Goal: Information Seeking & Learning: Learn about a topic

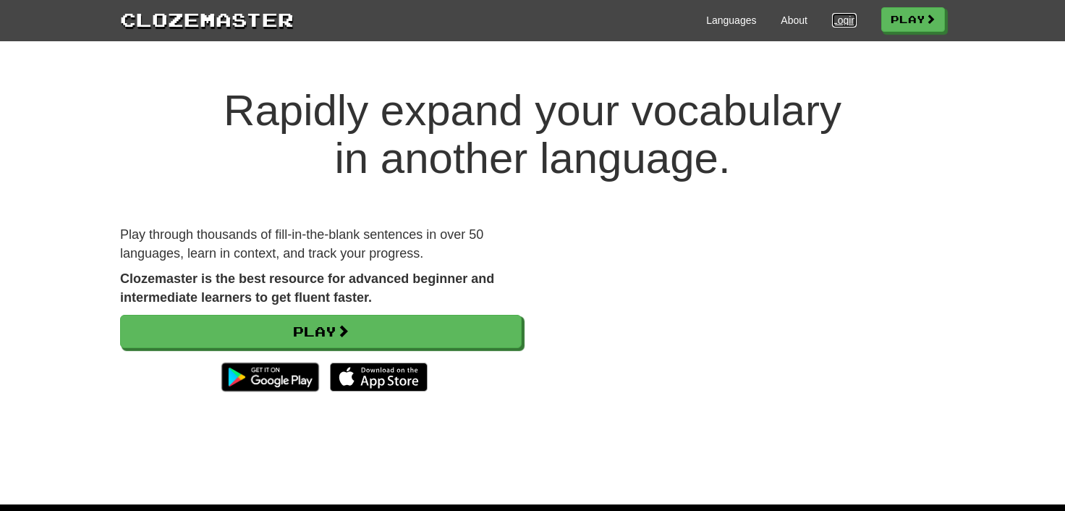
click at [836, 20] on link "Login" at bounding box center [844, 20] width 25 height 14
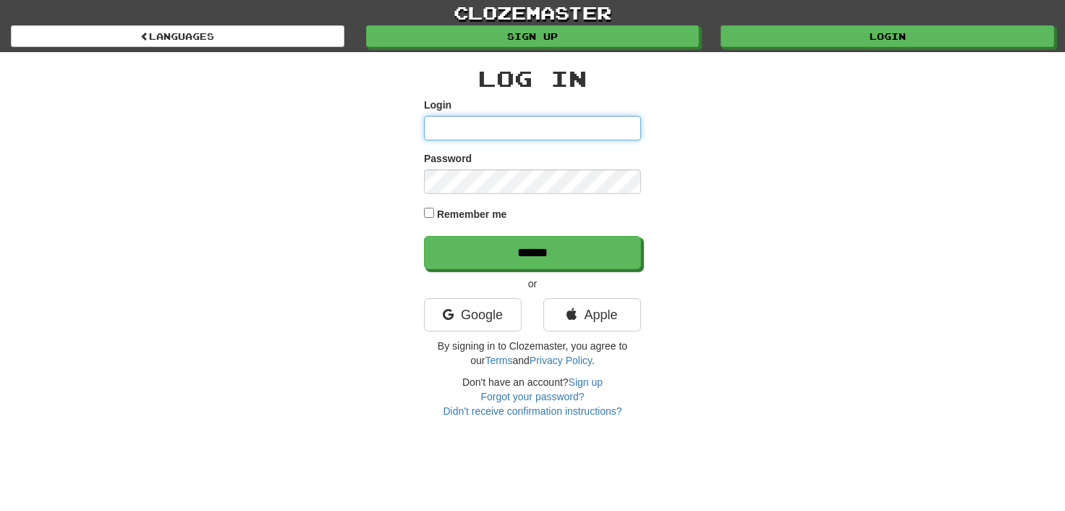
type input "**********"
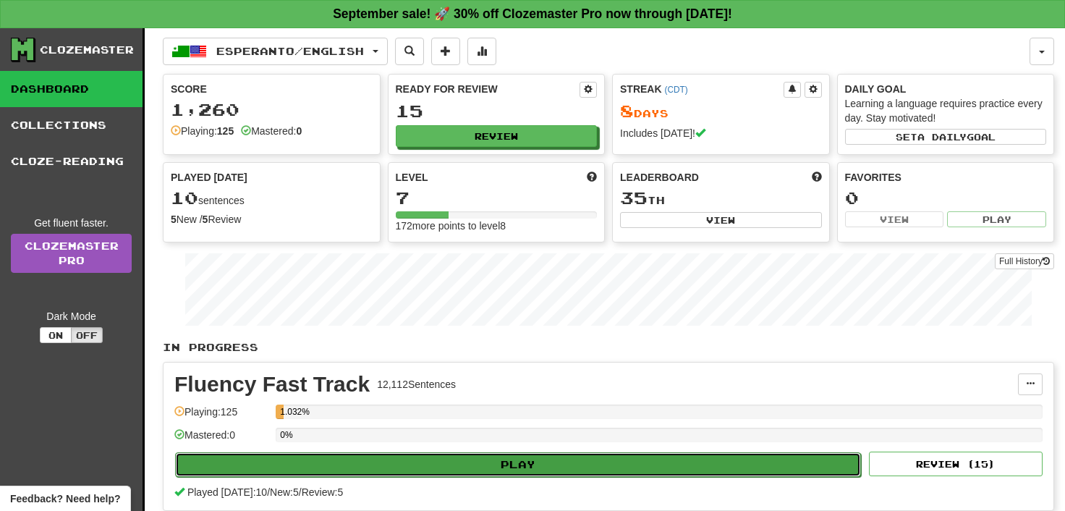
click at [525, 459] on button "Play" at bounding box center [518, 464] width 686 height 25
select select "**"
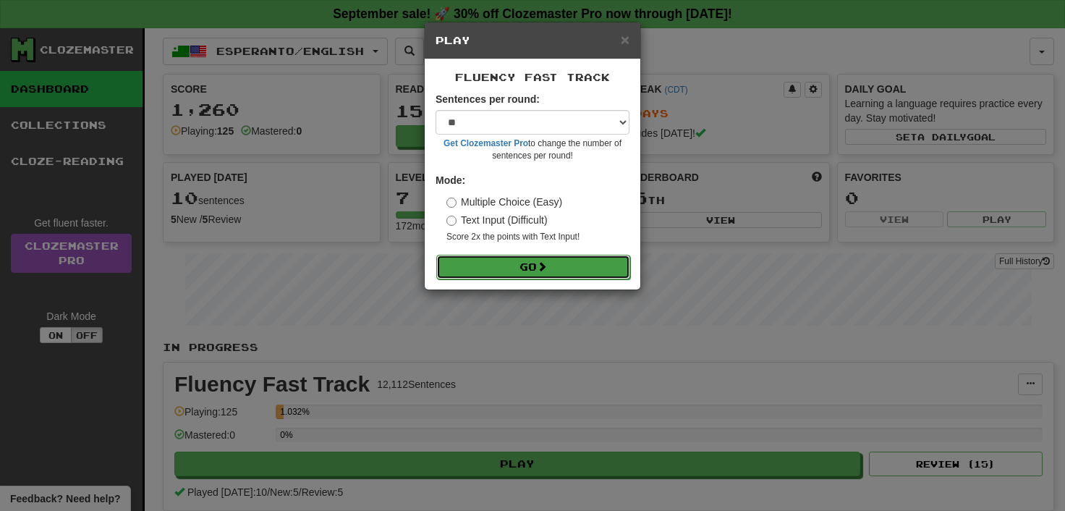
click at [534, 263] on button "Go" at bounding box center [533, 267] width 194 height 25
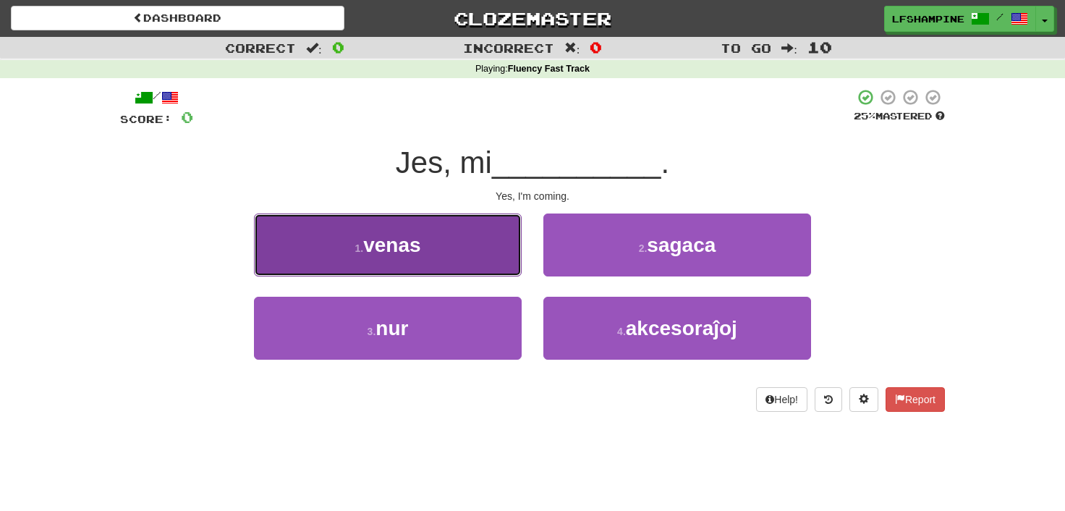
click at [415, 240] on span "venas" at bounding box center [391, 245] width 57 height 22
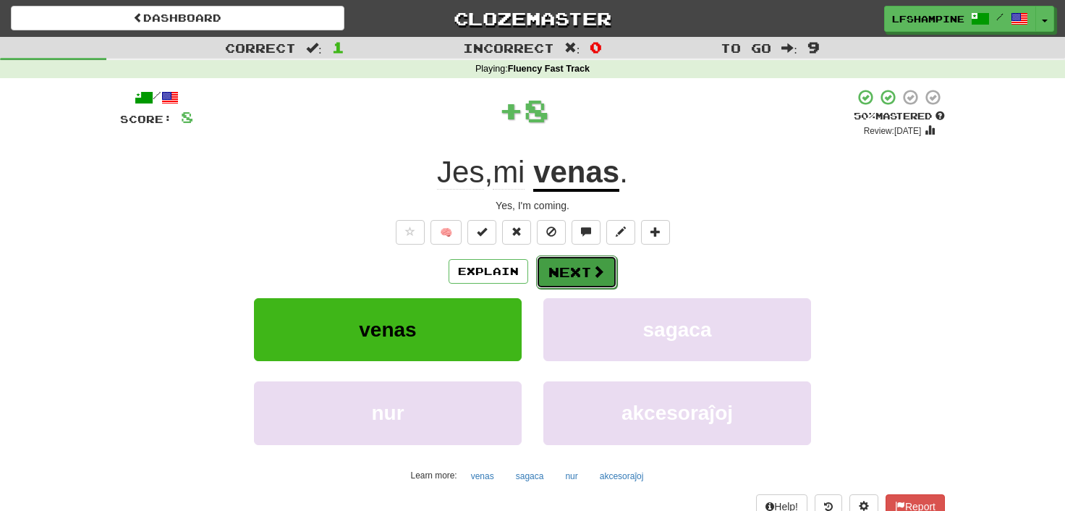
click at [580, 270] on button "Next" at bounding box center [576, 271] width 81 height 33
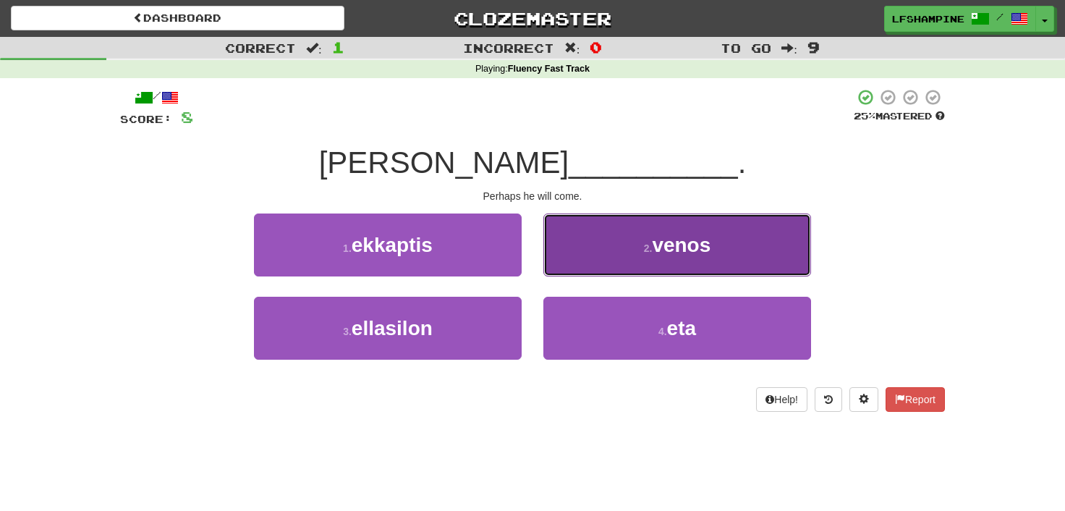
click at [644, 253] on small "2 ." at bounding box center [648, 248] width 9 height 12
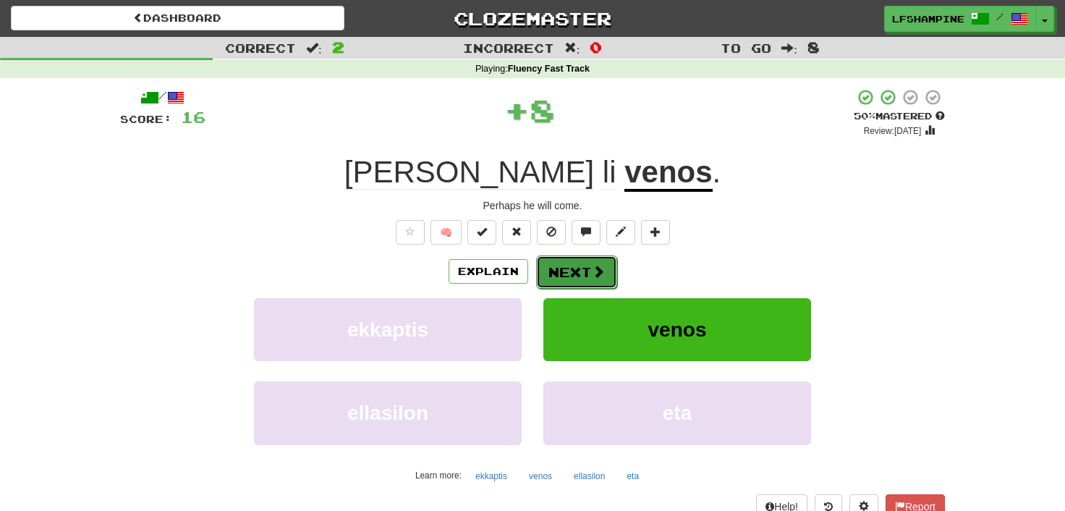
click at [577, 273] on button "Next" at bounding box center [576, 271] width 81 height 33
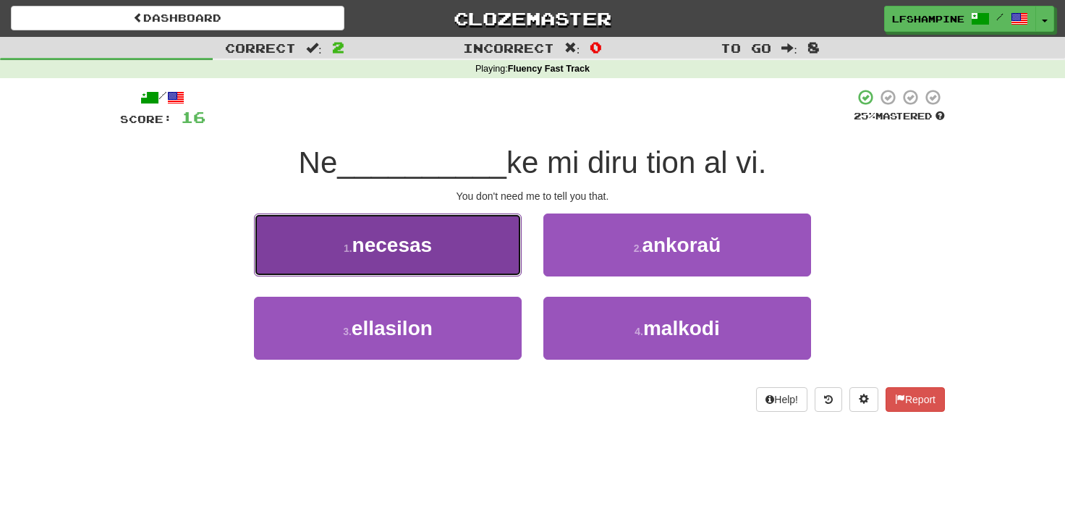
click at [425, 247] on span "necesas" at bounding box center [392, 245] width 80 height 22
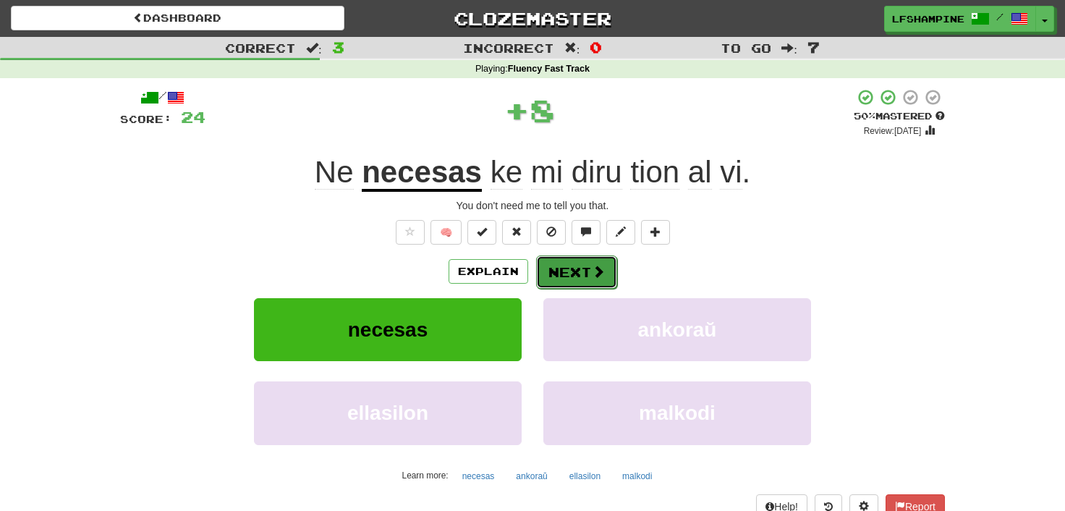
click at [578, 263] on button "Next" at bounding box center [576, 271] width 81 height 33
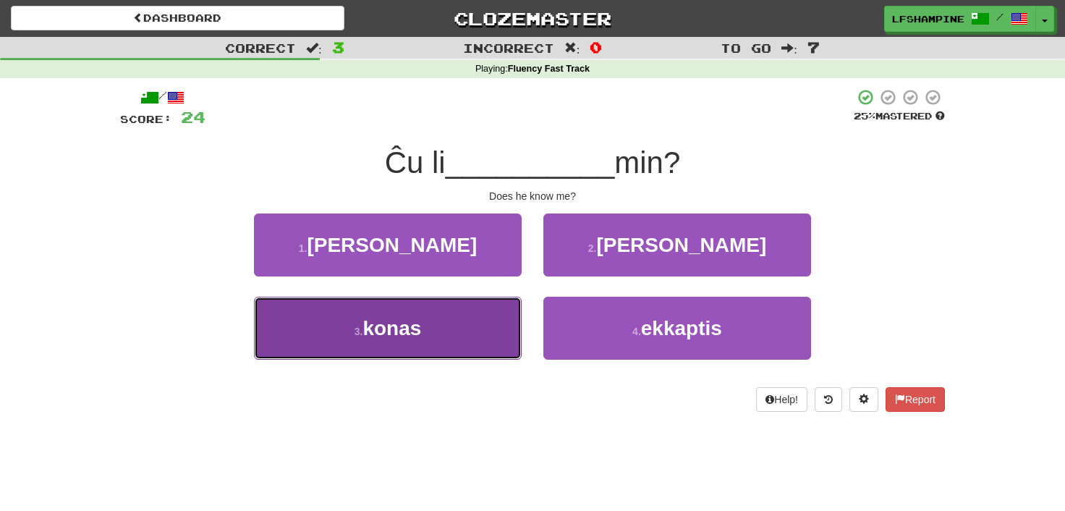
click at [395, 316] on button "3 . konas" at bounding box center [388, 328] width 268 height 63
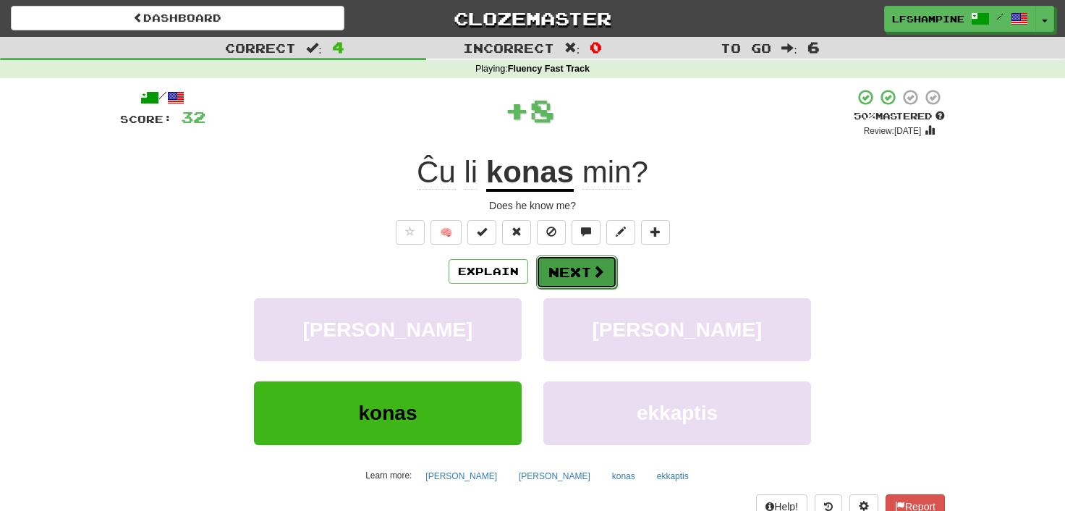
click at [559, 264] on button "Next" at bounding box center [576, 271] width 81 height 33
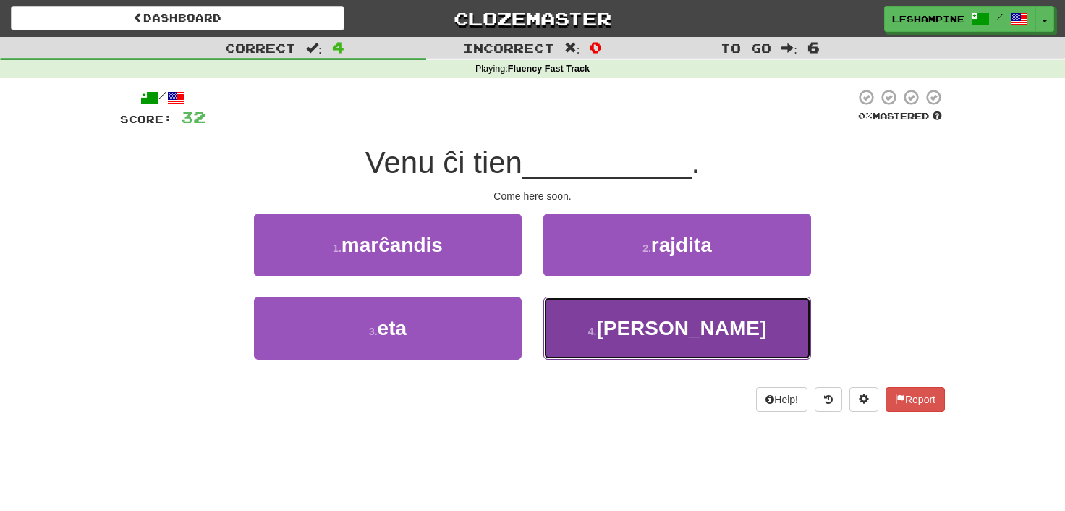
click at [681, 330] on span "baldaŭ" at bounding box center [681, 328] width 170 height 22
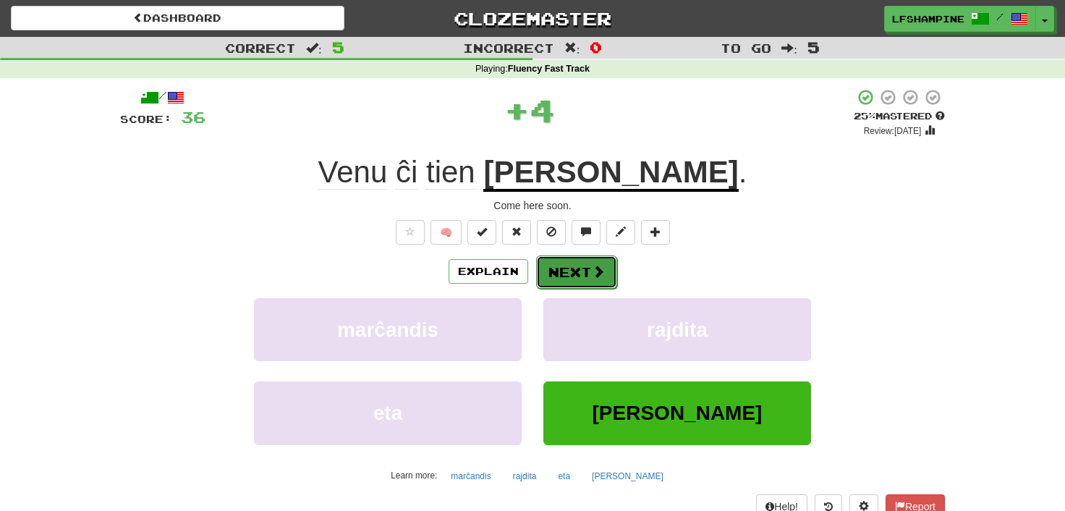
click at [562, 272] on button "Next" at bounding box center [576, 271] width 81 height 33
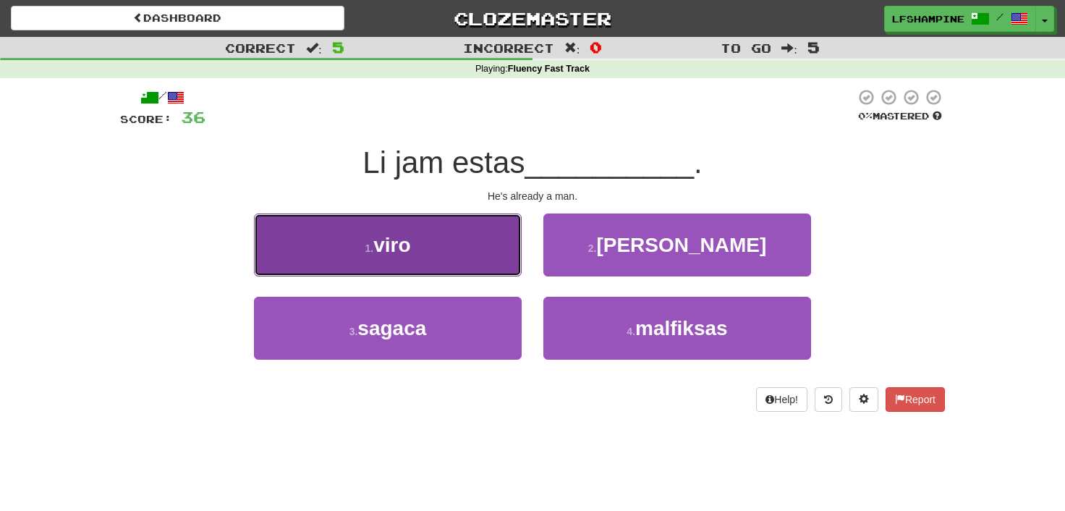
click at [403, 255] on span "viro" at bounding box center [391, 245] width 37 height 22
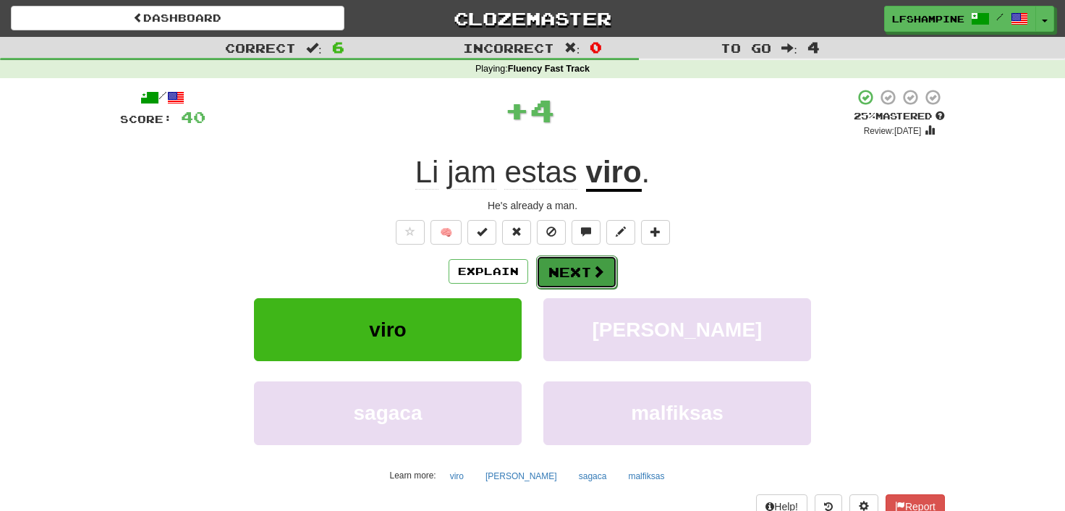
click at [572, 268] on button "Next" at bounding box center [576, 271] width 81 height 33
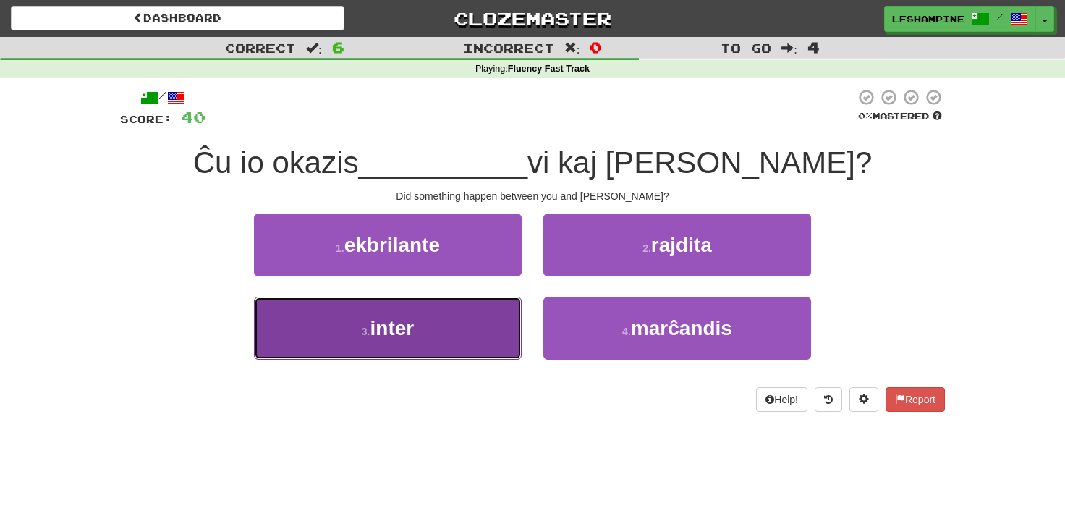
click at [388, 321] on span "inter" at bounding box center [392, 328] width 44 height 22
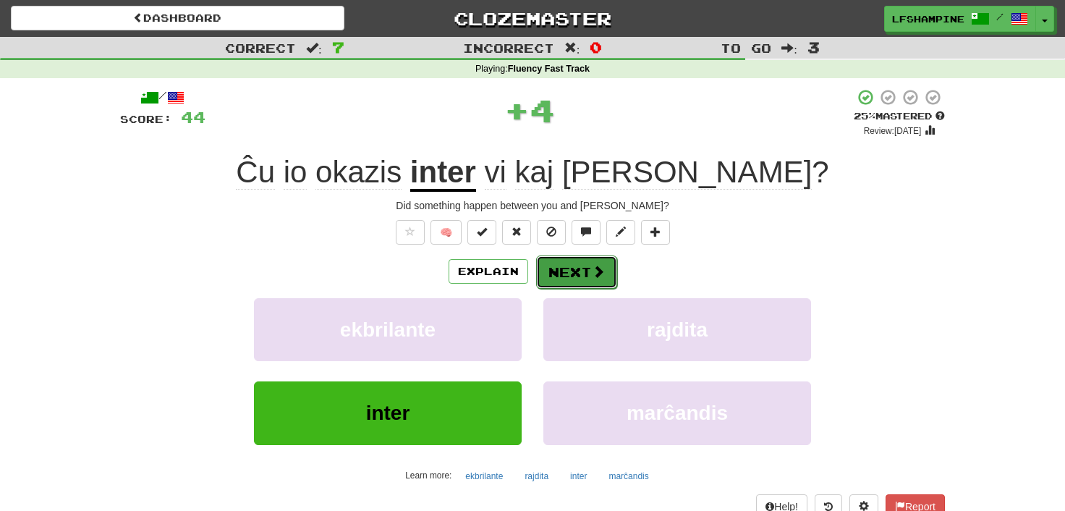
click at [590, 272] on button "Next" at bounding box center [576, 271] width 81 height 33
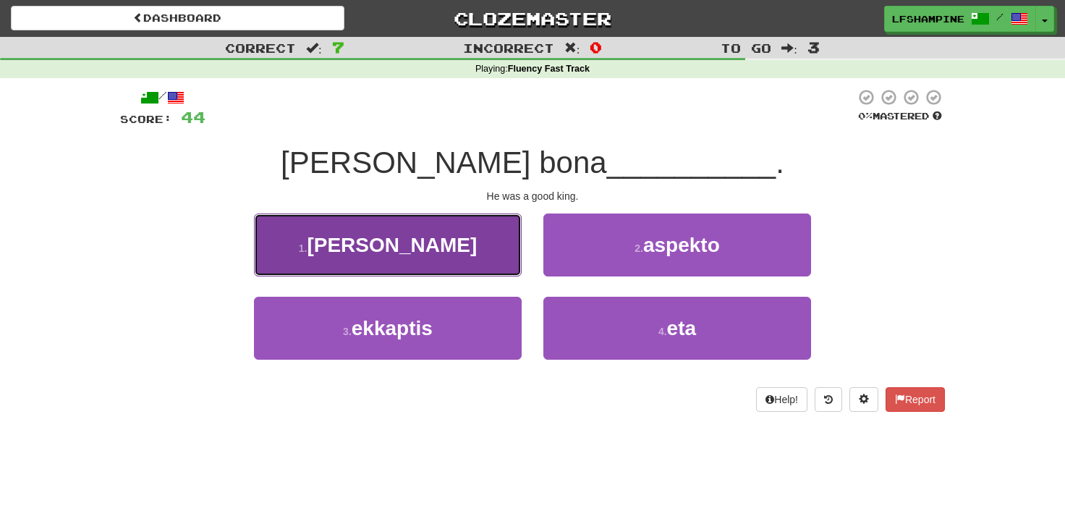
click at [446, 251] on button "1 . reĝo" at bounding box center [388, 244] width 268 height 63
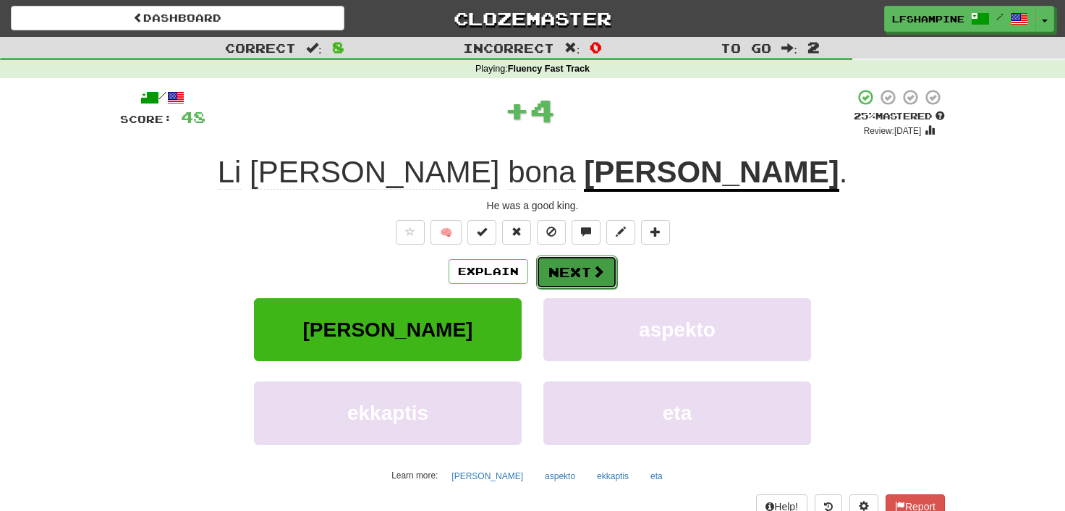
click at [577, 279] on button "Next" at bounding box center [576, 271] width 81 height 33
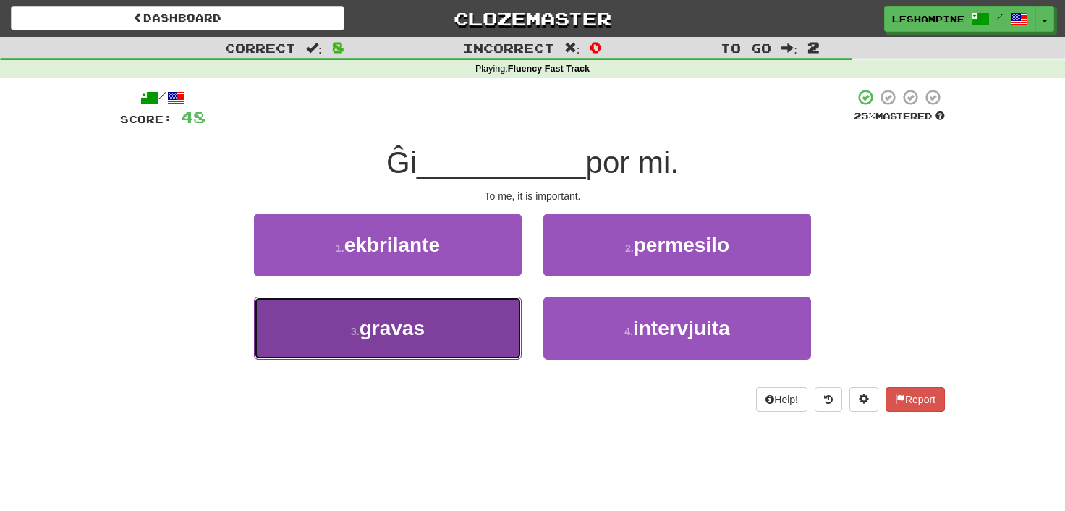
click at [415, 329] on span "gravas" at bounding box center [392, 328] width 65 height 22
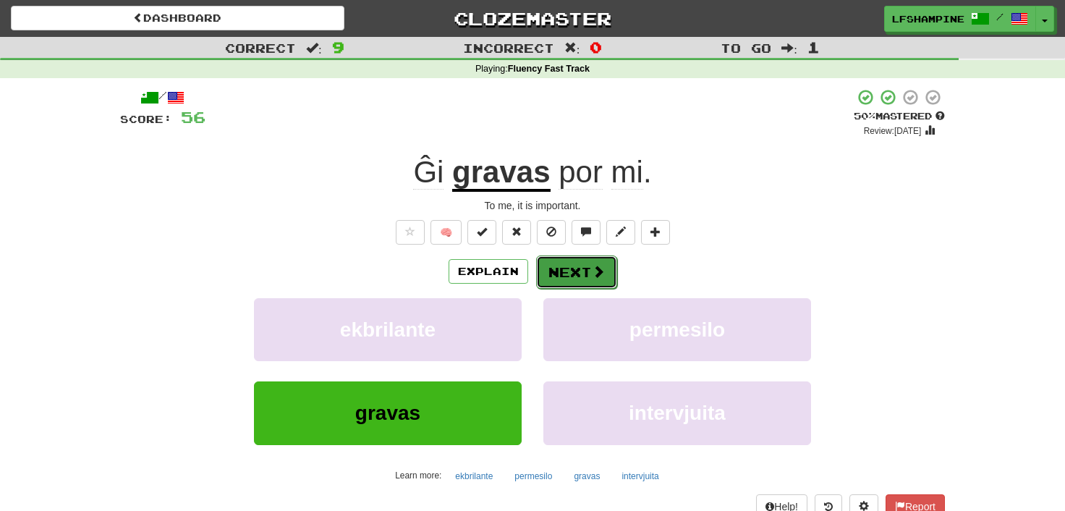
click at [570, 268] on button "Next" at bounding box center [576, 271] width 81 height 33
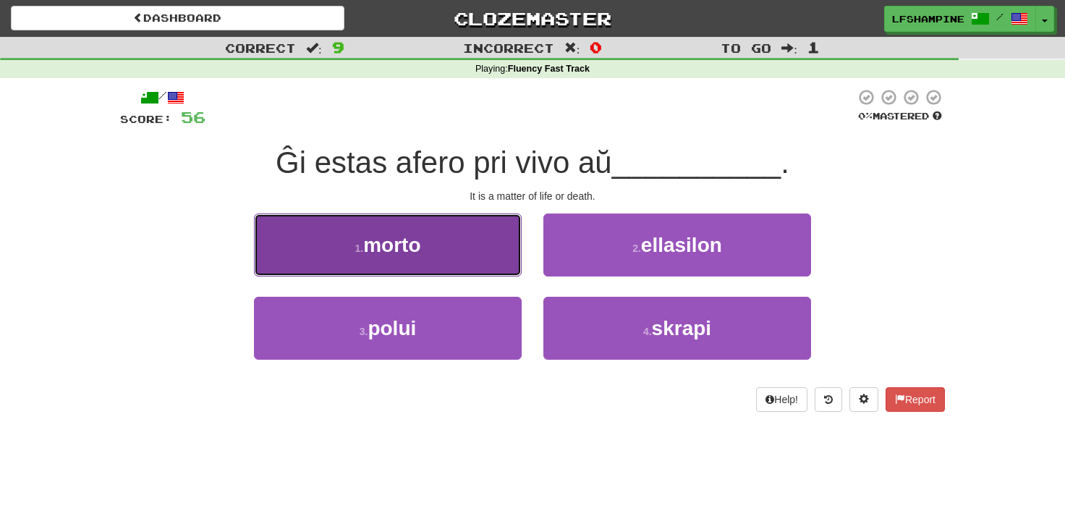
click at [422, 242] on button "1 . morto" at bounding box center [388, 244] width 268 height 63
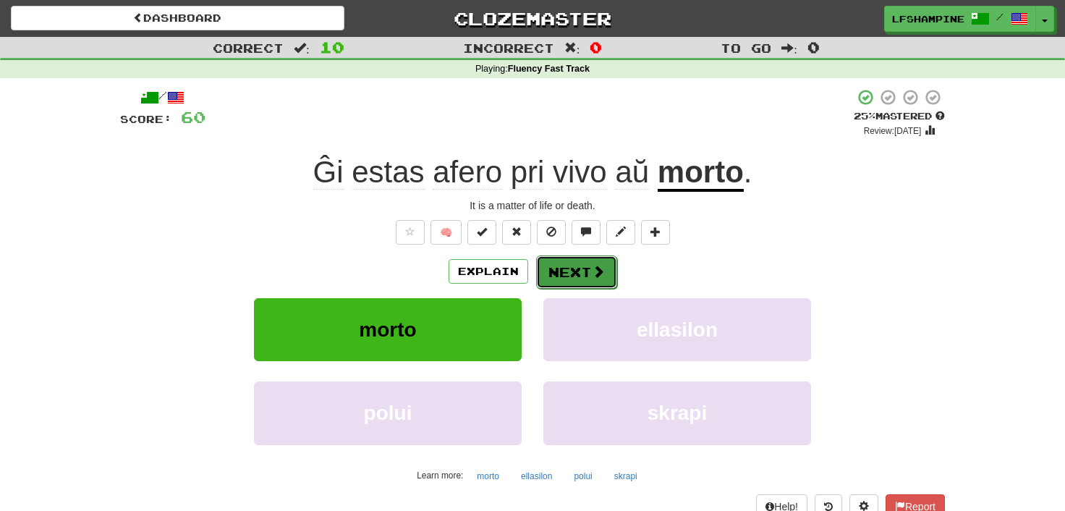
click at [548, 274] on button "Next" at bounding box center [576, 271] width 81 height 33
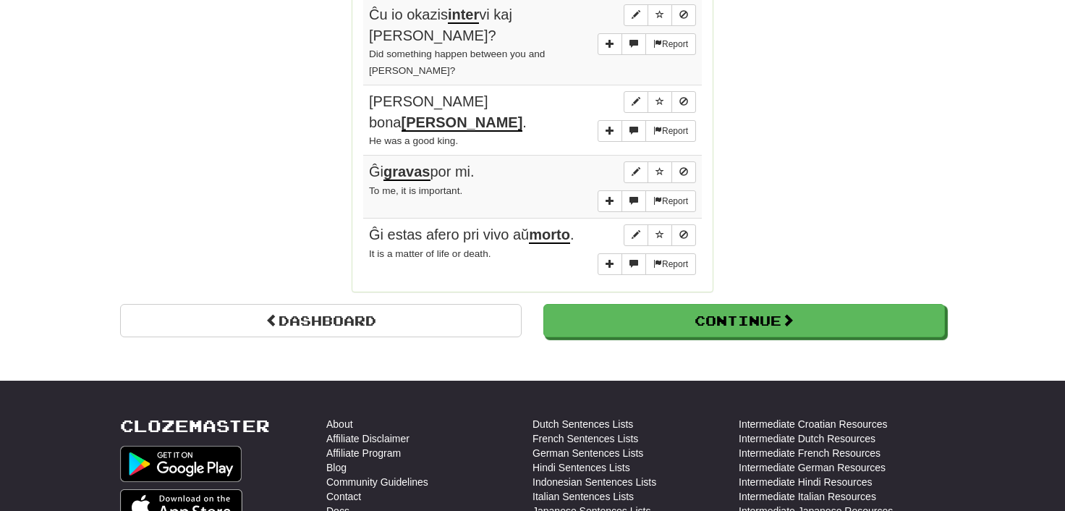
scroll to position [1278, 0]
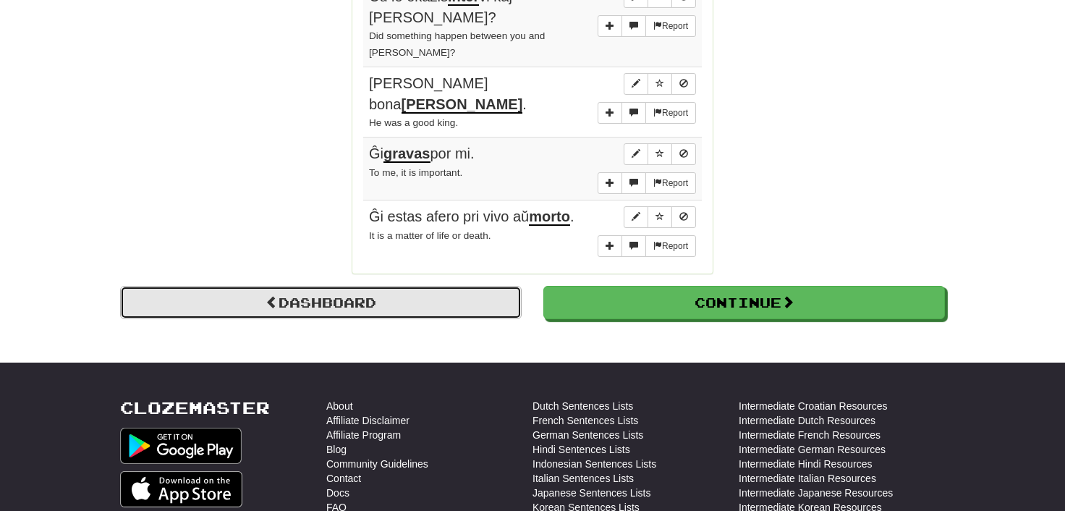
click at [336, 286] on link "Dashboard" at bounding box center [321, 302] width 402 height 33
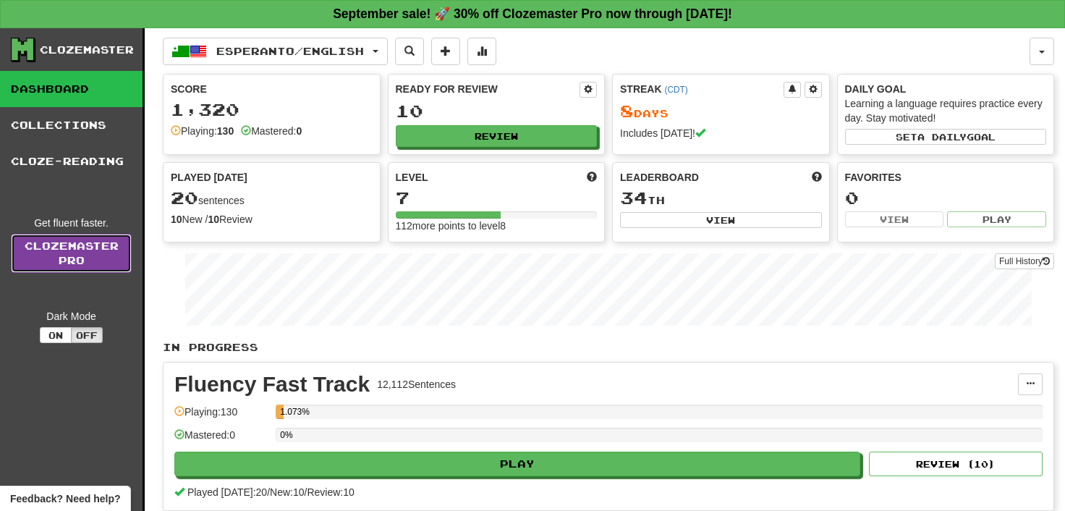
click at [67, 248] on link "Clozemaster Pro" at bounding box center [71, 253] width 121 height 39
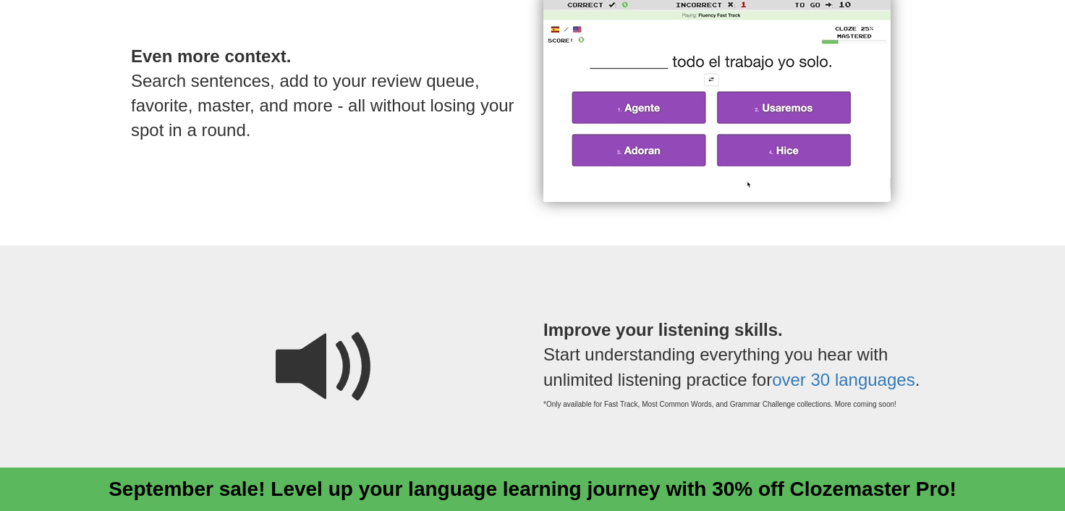
scroll to position [1118, 0]
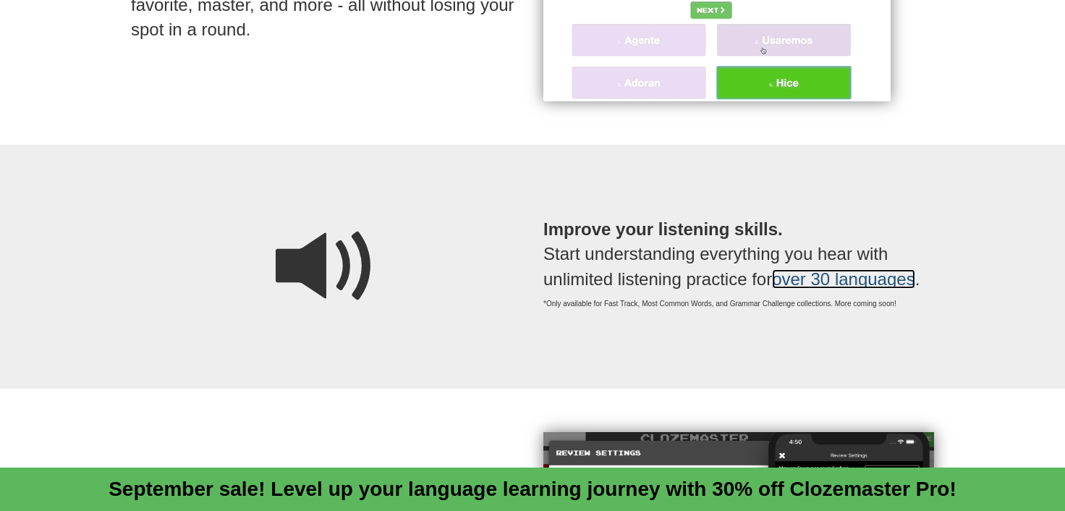
click at [810, 278] on link "over 30 languages" at bounding box center [843, 279] width 143 height 20
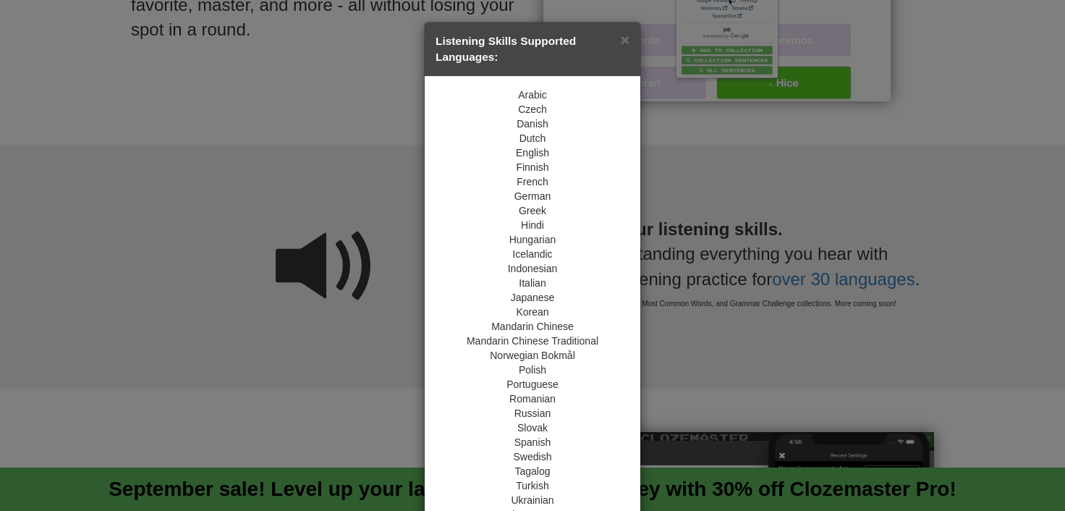
click at [948, 270] on div "× Listening Skills Supported Languages: Arabic Czech Danish Dutch English Finni…" at bounding box center [532, 255] width 1065 height 511
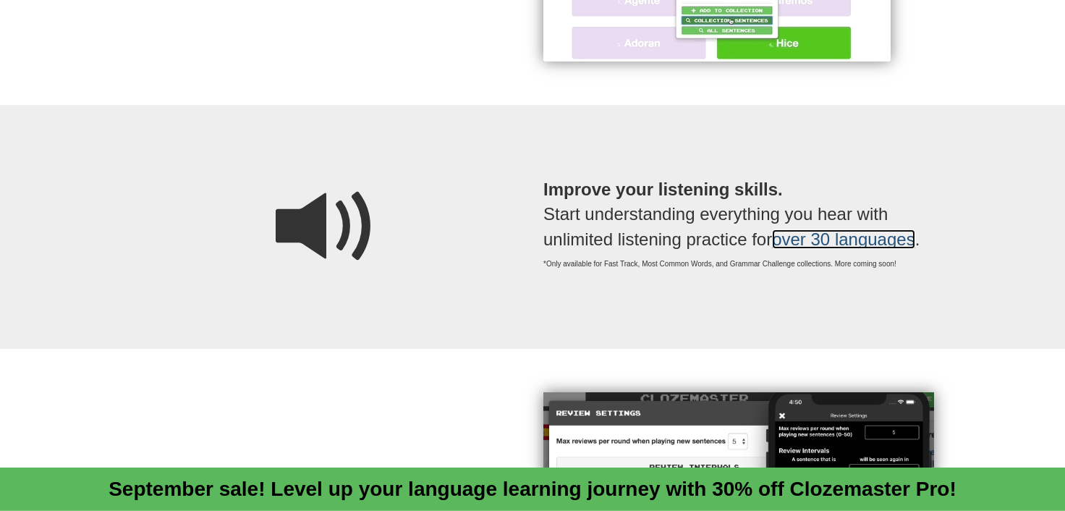
scroll to position [1038, 0]
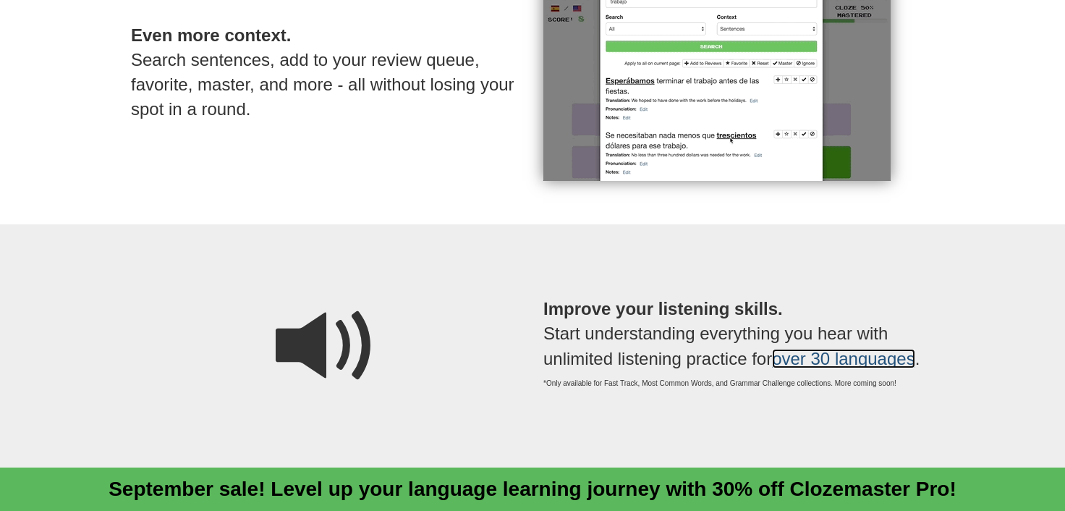
click at [807, 358] on link "over 30 languages" at bounding box center [843, 359] width 143 height 20
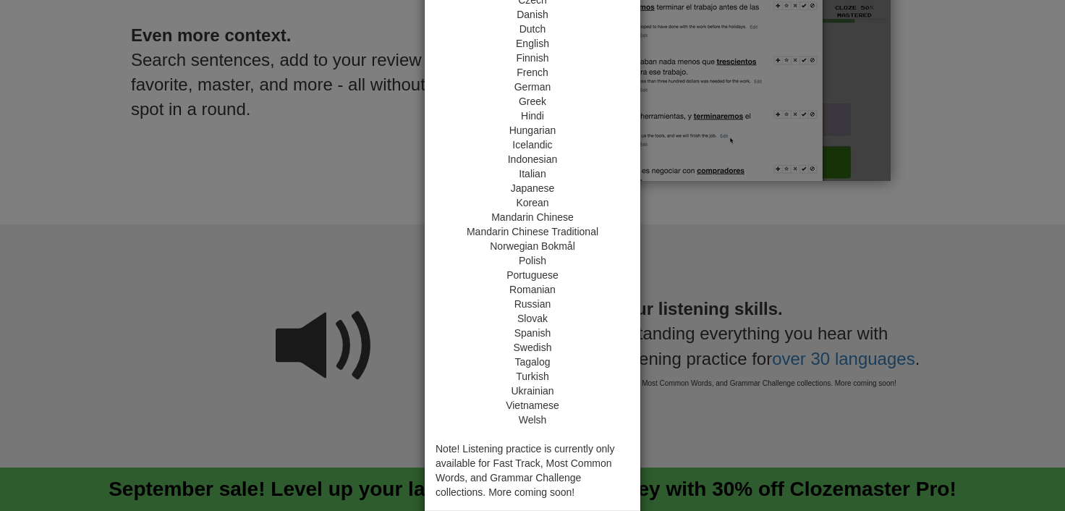
scroll to position [69, 0]
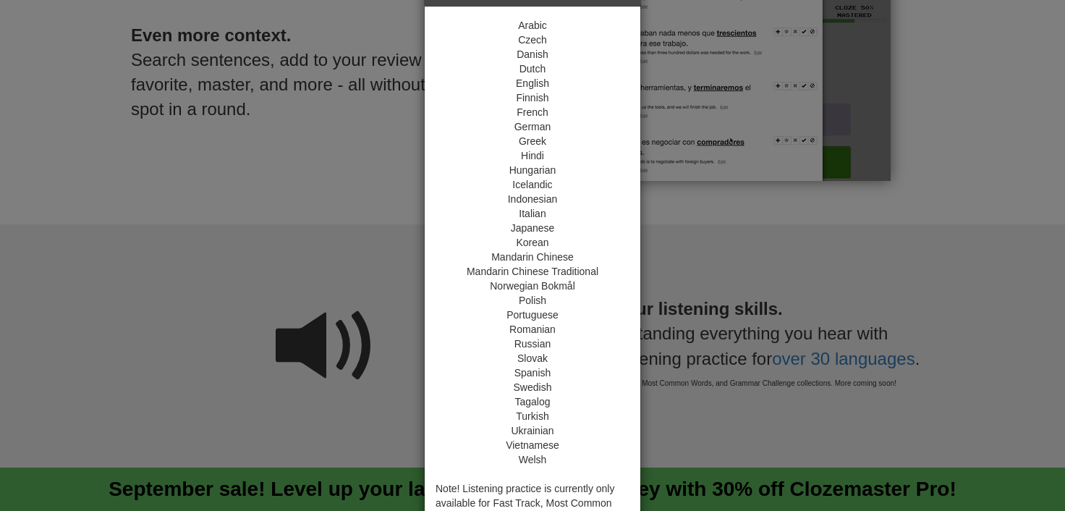
click at [974, 263] on div "× Listening Skills Supported Languages: Arabic Czech Danish Dutch English Finni…" at bounding box center [532, 255] width 1065 height 511
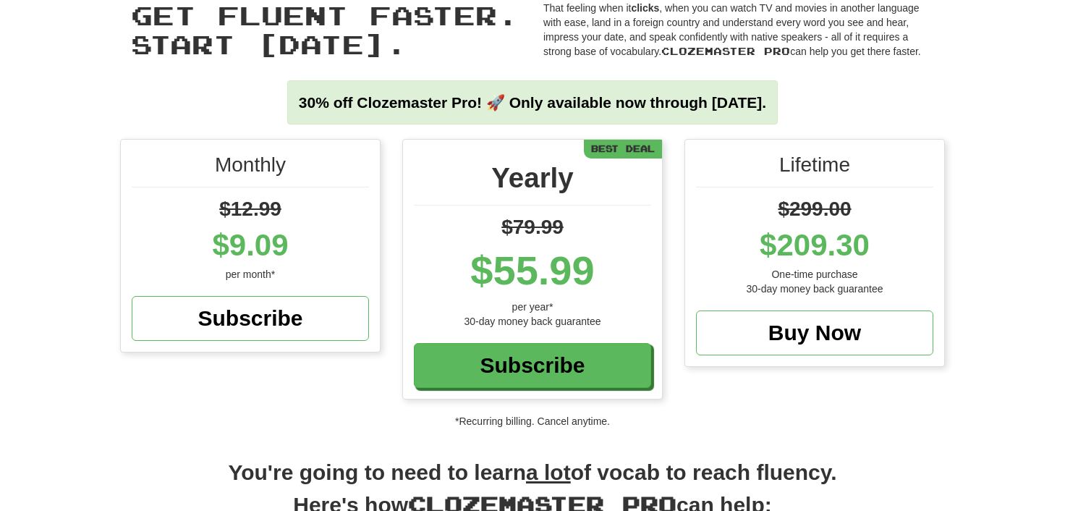
scroll to position [0, 0]
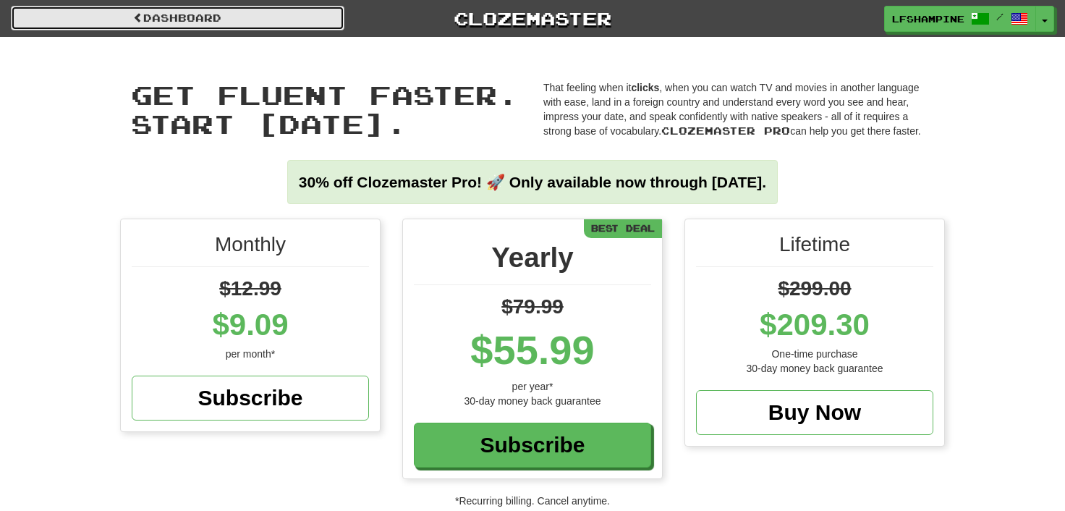
click at [263, 16] on link "Dashboard" at bounding box center [178, 18] width 334 height 25
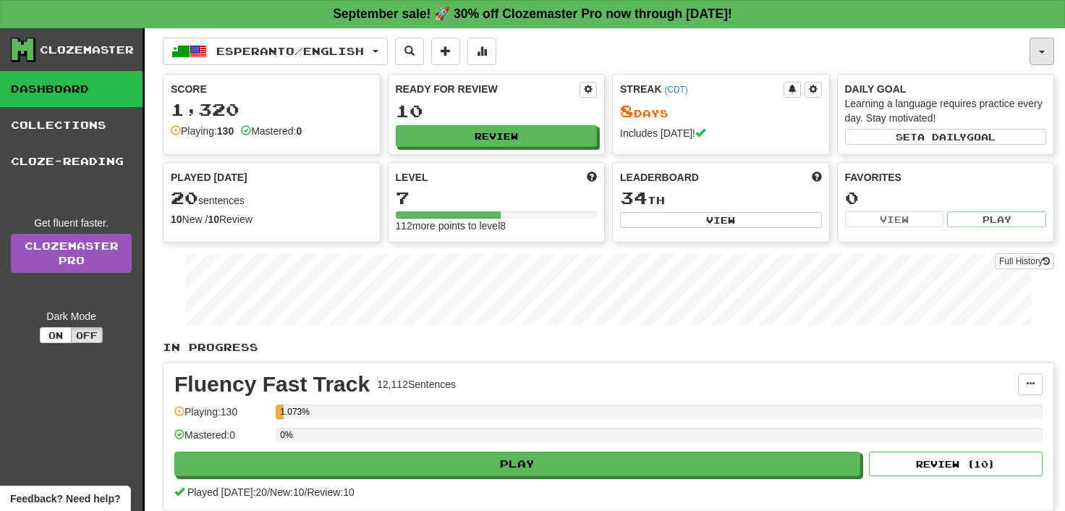
click at [1043, 53] on span "button" at bounding box center [1042, 52] width 6 height 3
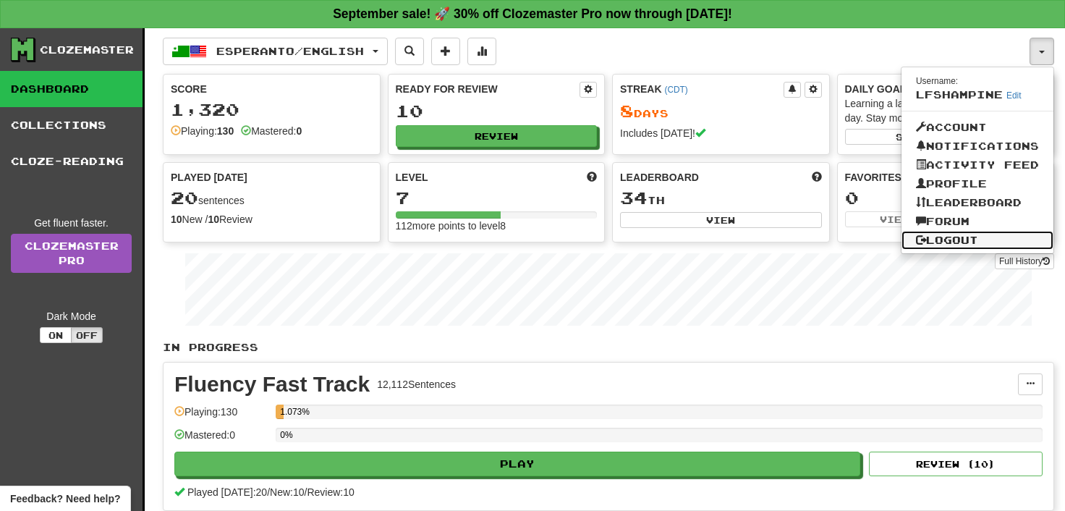
click at [945, 239] on link "Logout" at bounding box center [978, 240] width 152 height 19
